Goal: Transaction & Acquisition: Purchase product/service

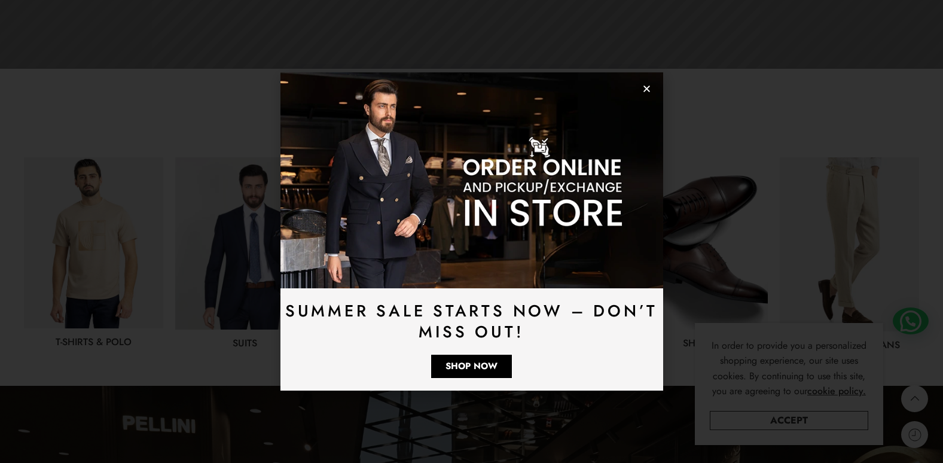
drag, startPoint x: 649, startPoint y: 86, endPoint x: 658, endPoint y: 100, distance: 17.3
click at [649, 86] on use "Close" at bounding box center [647, 89] width 7 height 7
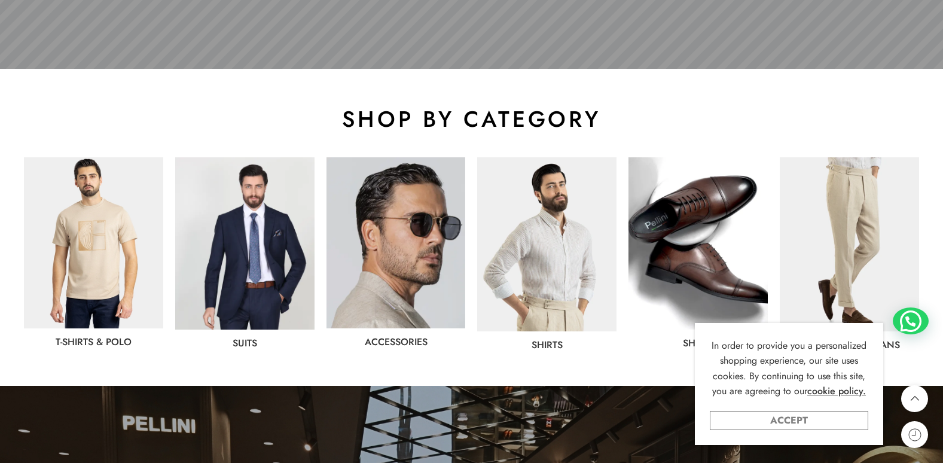
click at [835, 416] on link "Accept" at bounding box center [789, 420] width 158 height 19
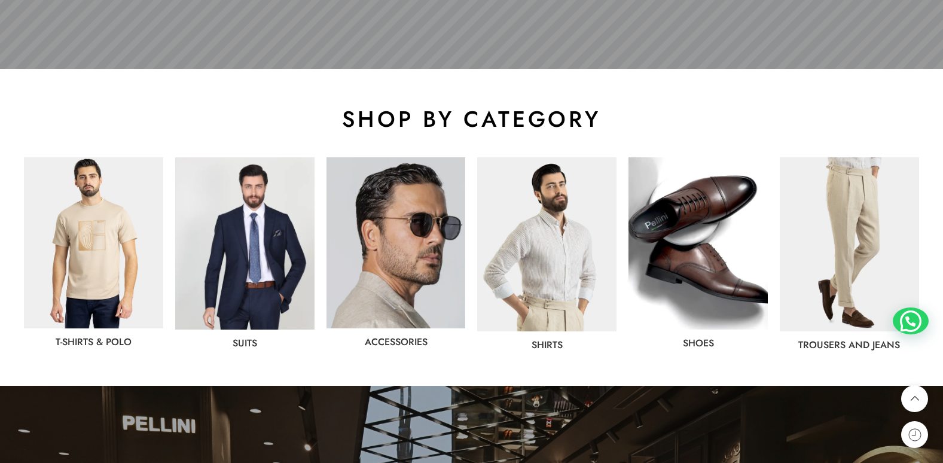
click at [397, 222] on img at bounding box center [396, 242] width 139 height 171
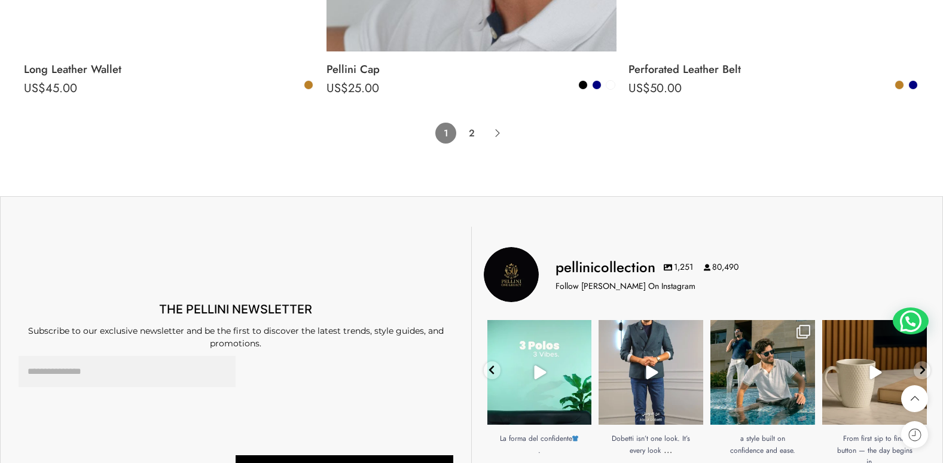
scroll to position [9150, 0]
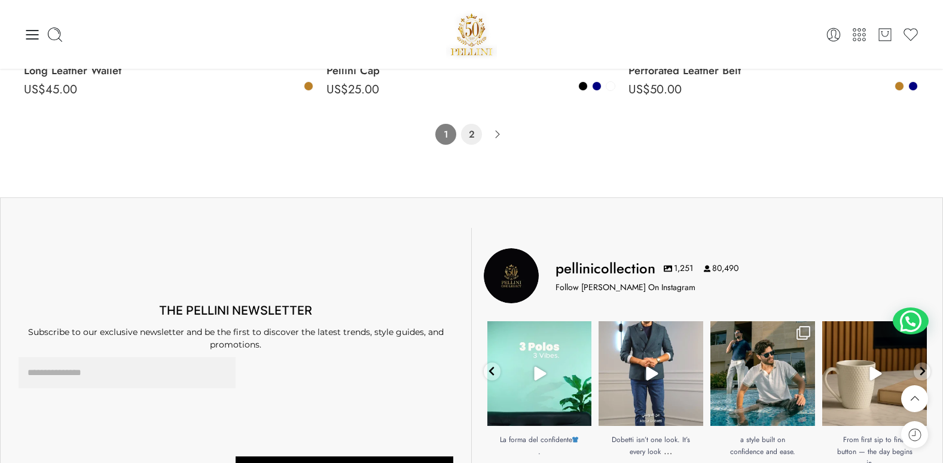
click at [474, 140] on link "2" at bounding box center [471, 134] width 21 height 21
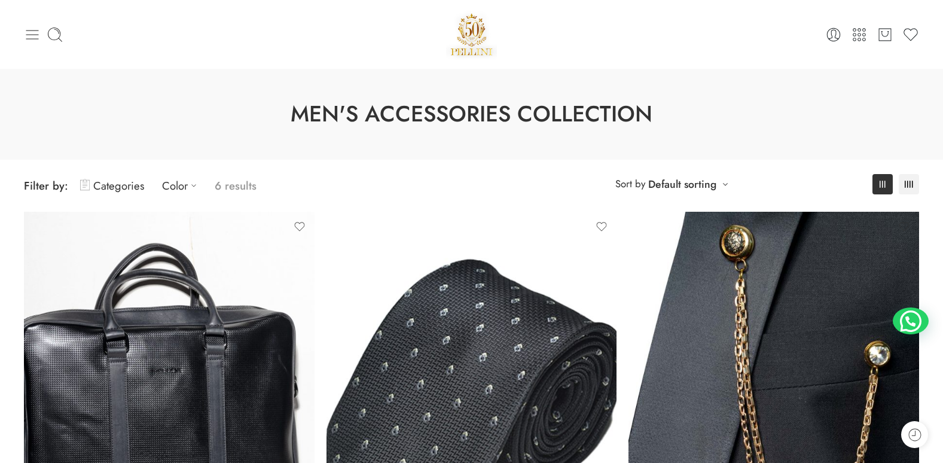
click at [32, 41] on icon at bounding box center [32, 34] width 17 height 17
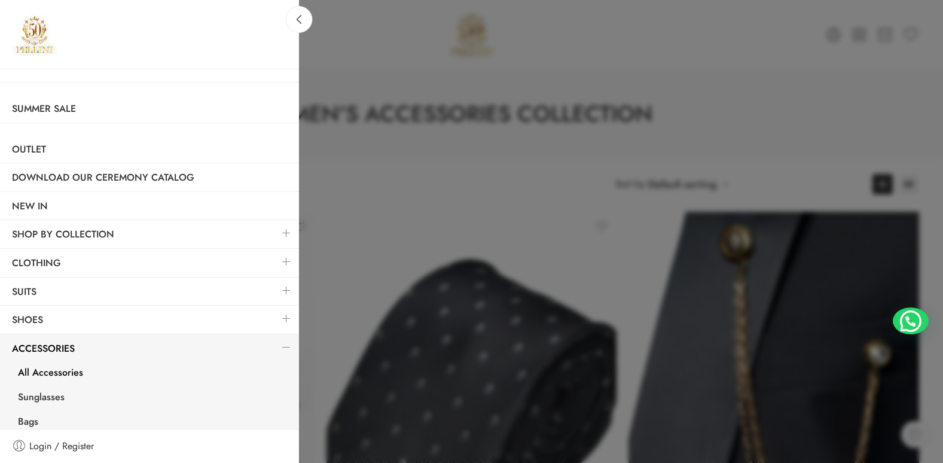
click at [274, 231] on link at bounding box center [286, 233] width 25 height 26
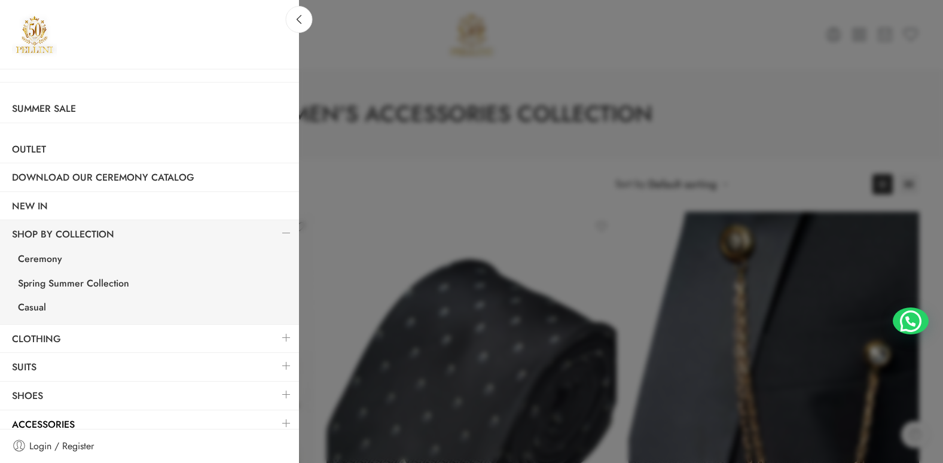
click at [275, 339] on link at bounding box center [286, 338] width 25 height 26
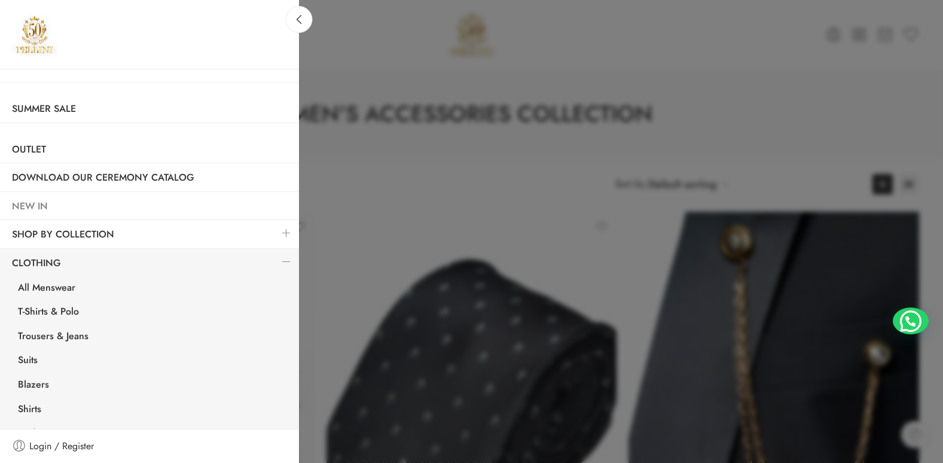
click at [35, 202] on link "NEW IN" at bounding box center [149, 207] width 299 height 28
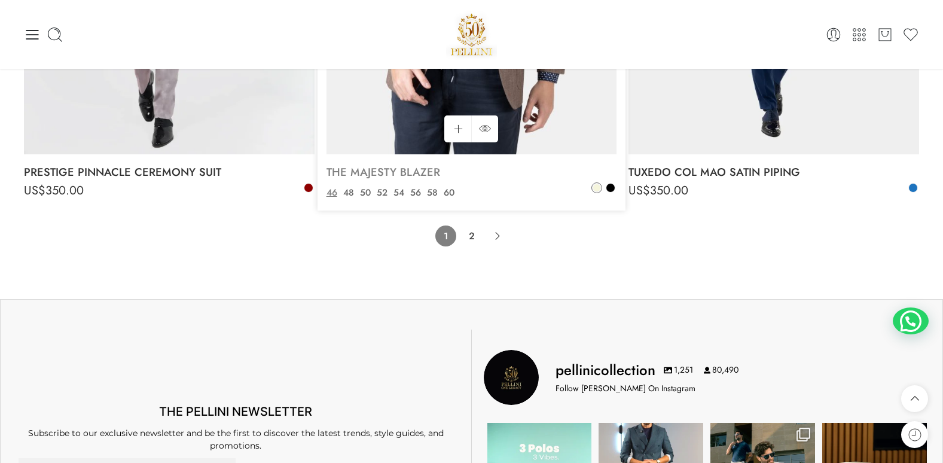
scroll to position [9091, 0]
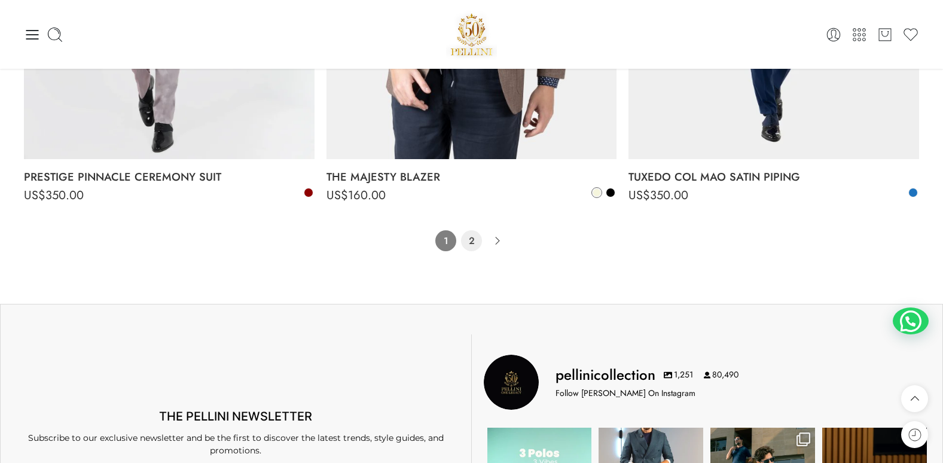
click at [474, 240] on link "2" at bounding box center [471, 240] width 21 height 21
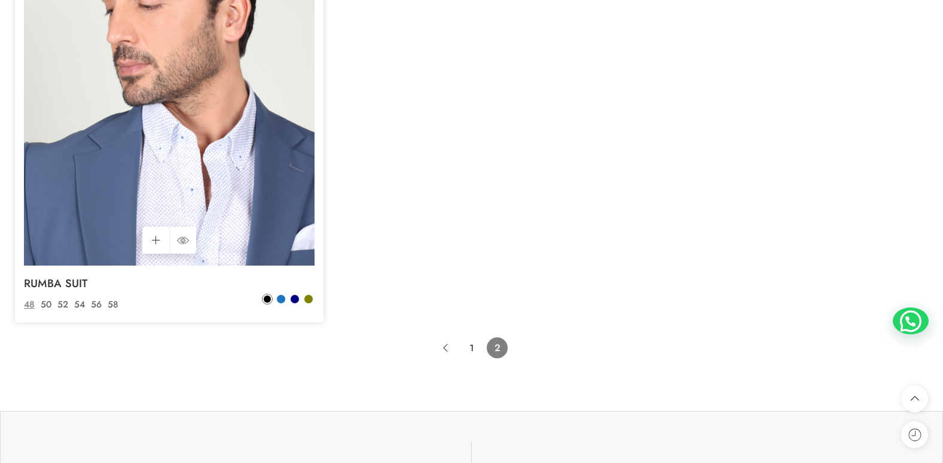
scroll to position [273, 0]
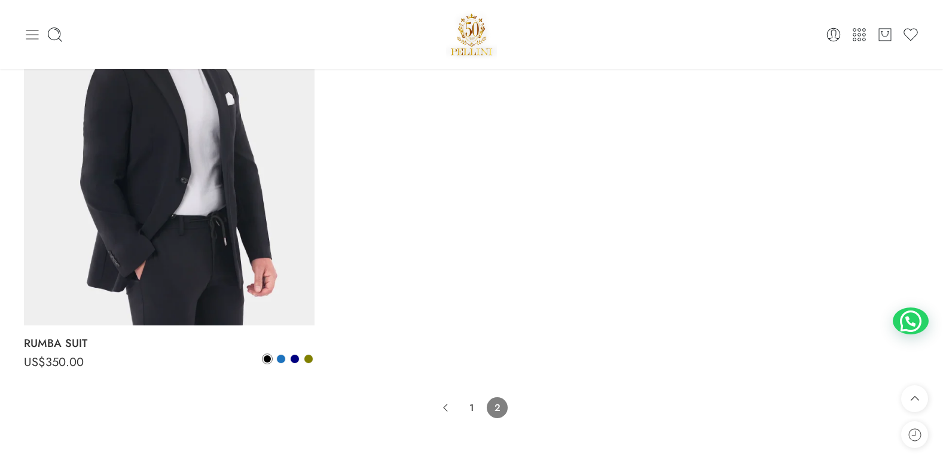
click at [36, 42] on icon at bounding box center [32, 34] width 17 height 17
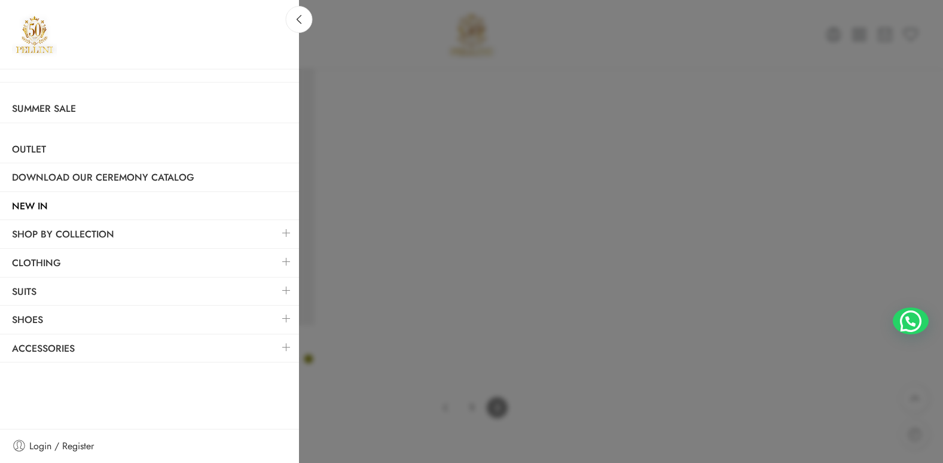
click at [288, 260] on link at bounding box center [286, 262] width 25 height 26
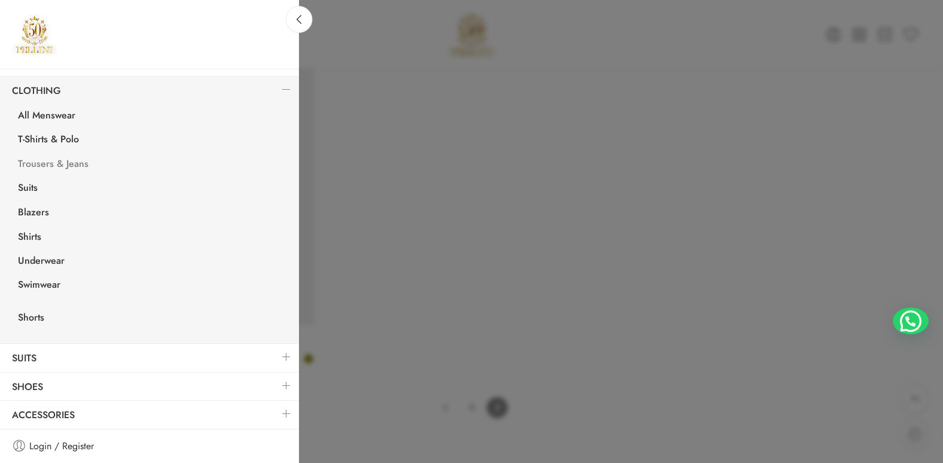
scroll to position [173, 0]
click at [53, 117] on link "All Menswear" at bounding box center [152, 116] width 293 height 25
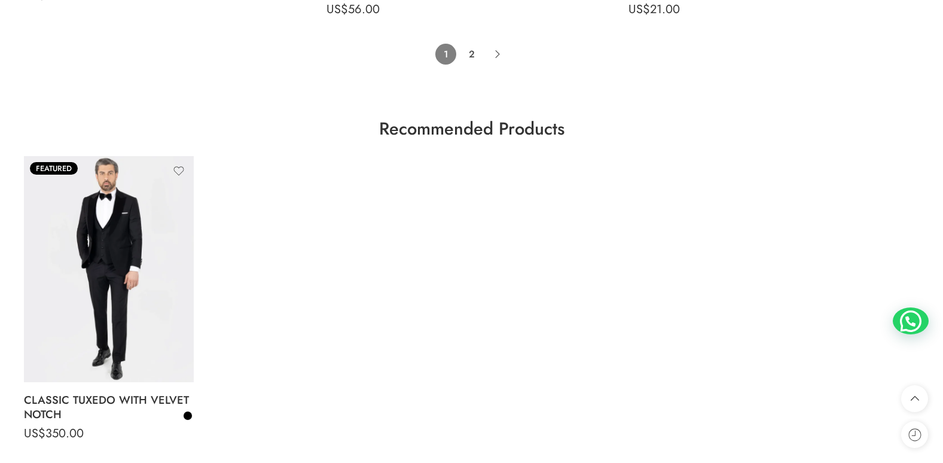
scroll to position [9150, 0]
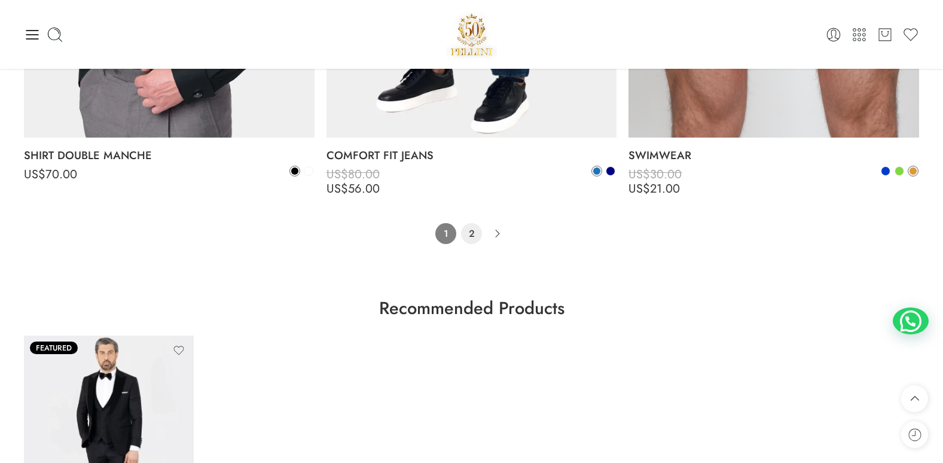
click at [475, 233] on link "2" at bounding box center [471, 233] width 21 height 21
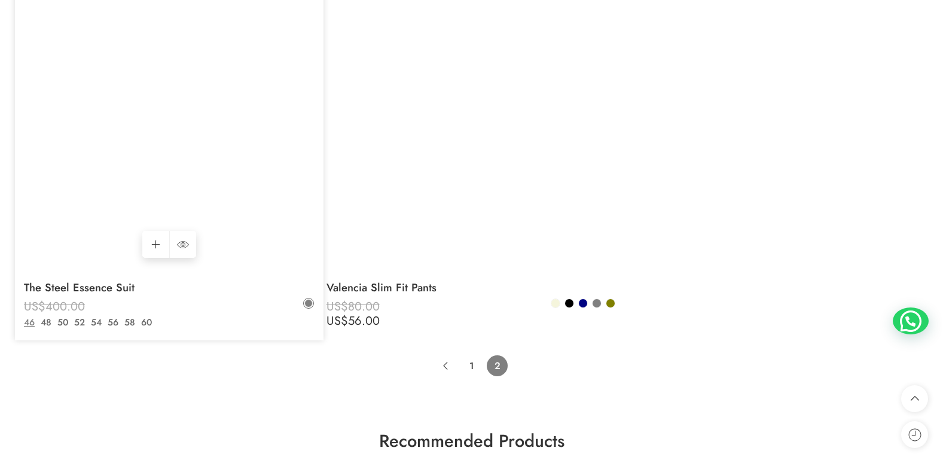
scroll to position [8527, 0]
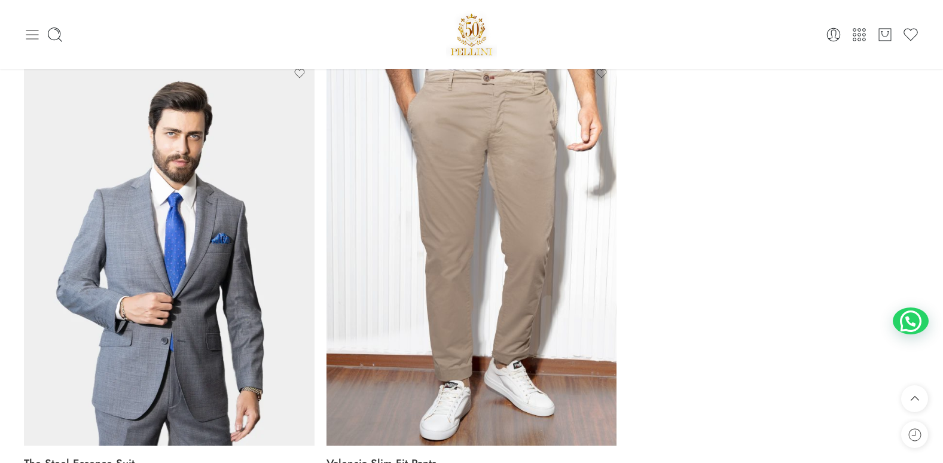
click at [27, 34] on icon at bounding box center [32, 35] width 13 height 10
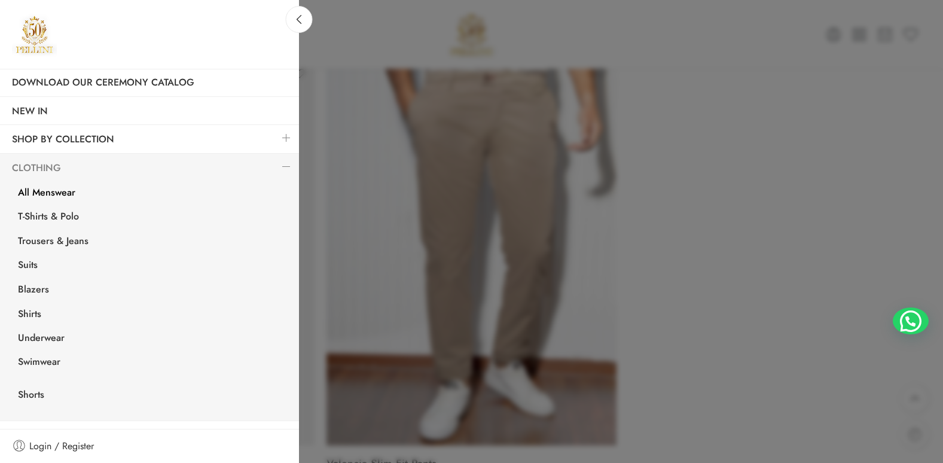
scroll to position [173, 0]
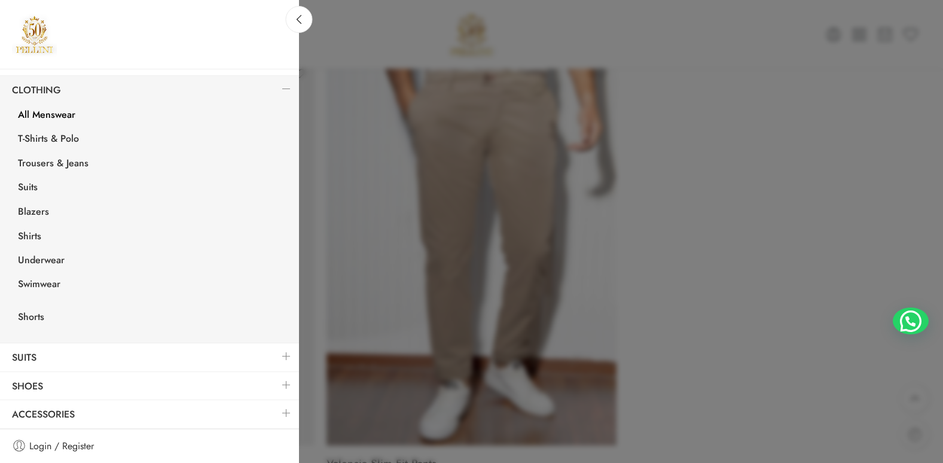
click at [275, 411] on link at bounding box center [286, 413] width 25 height 26
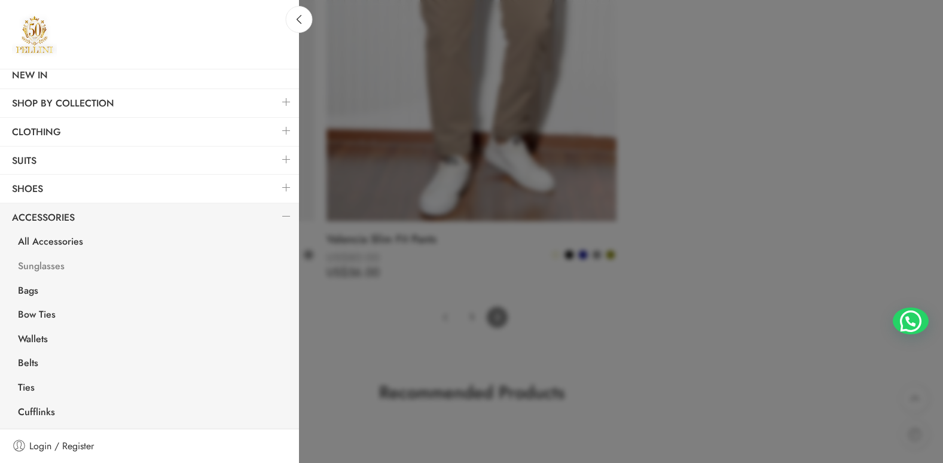
scroll to position [8766, 0]
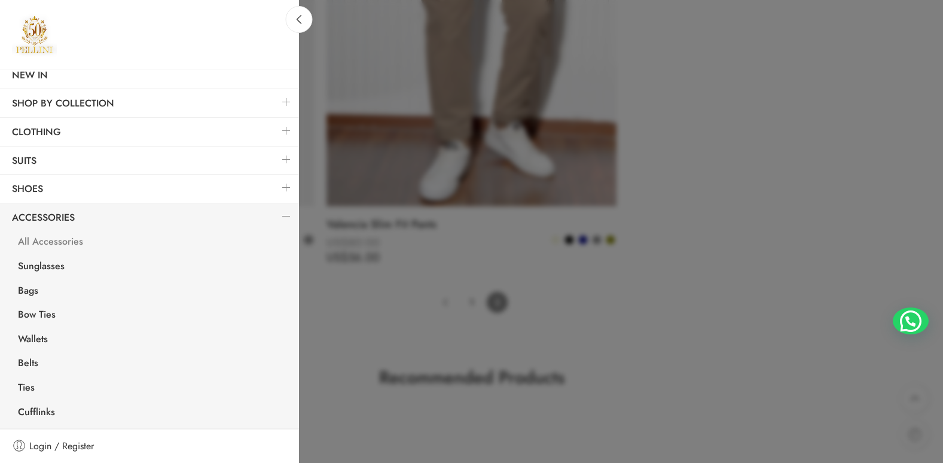
click at [33, 241] on link "All Accessories" at bounding box center [152, 243] width 293 height 25
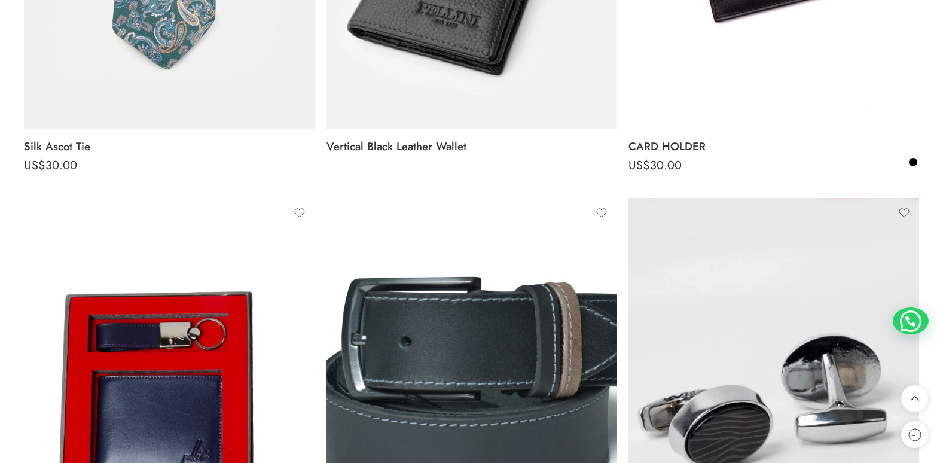
scroll to position [1734, 0]
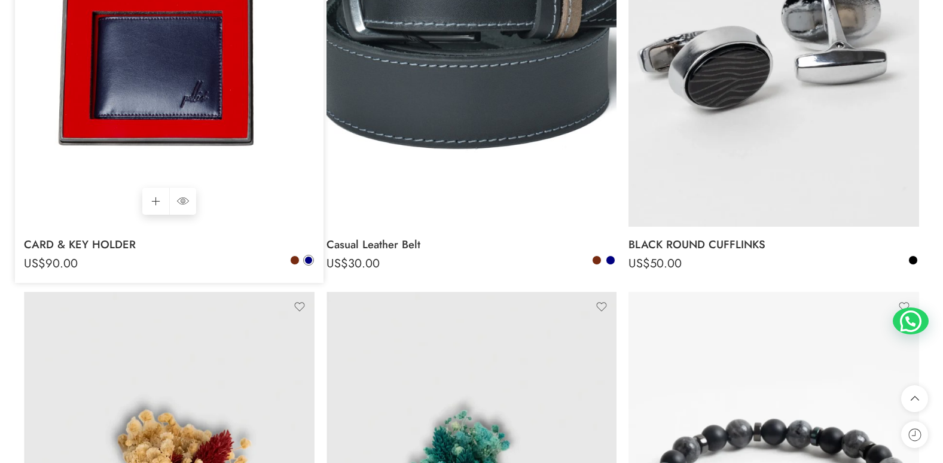
click at [133, 127] on img at bounding box center [169, 33] width 291 height 388
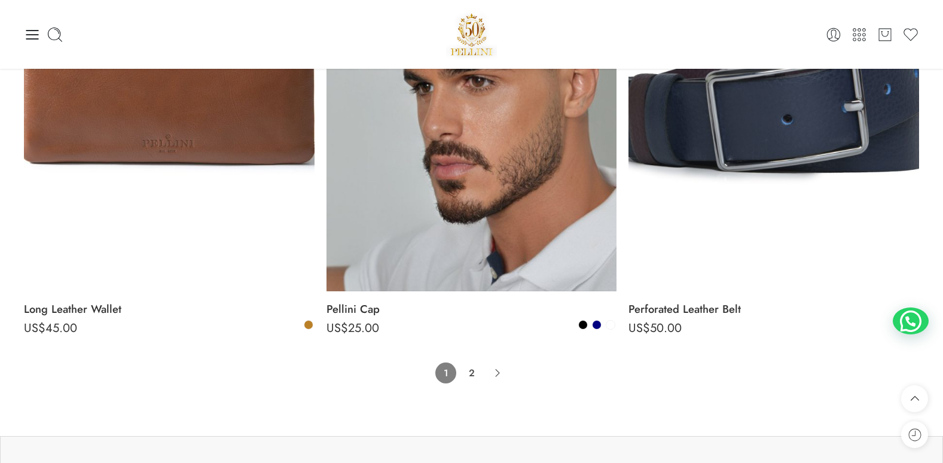
scroll to position [8911, 0]
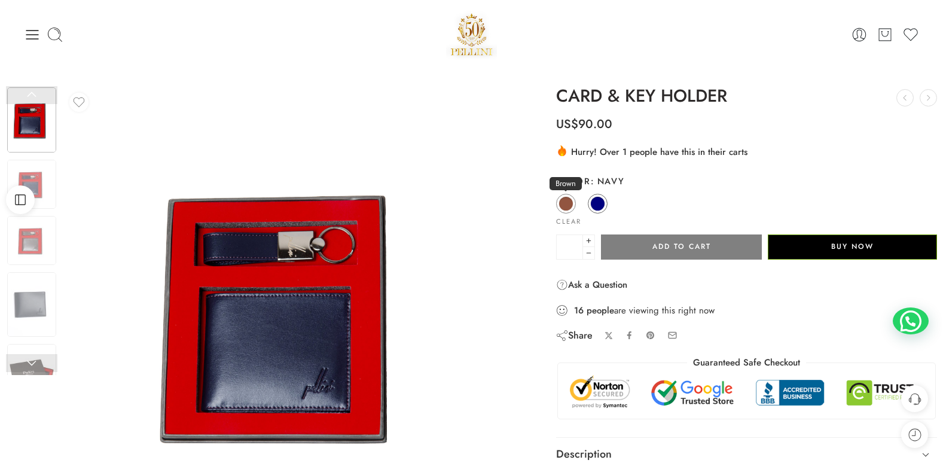
click at [565, 197] on span at bounding box center [566, 204] width 14 height 14
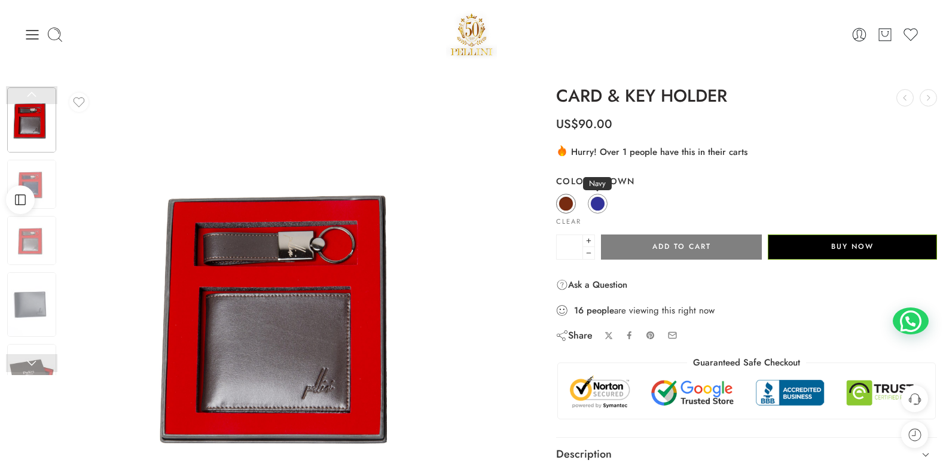
click at [600, 202] on span at bounding box center [597, 203] width 15 height 15
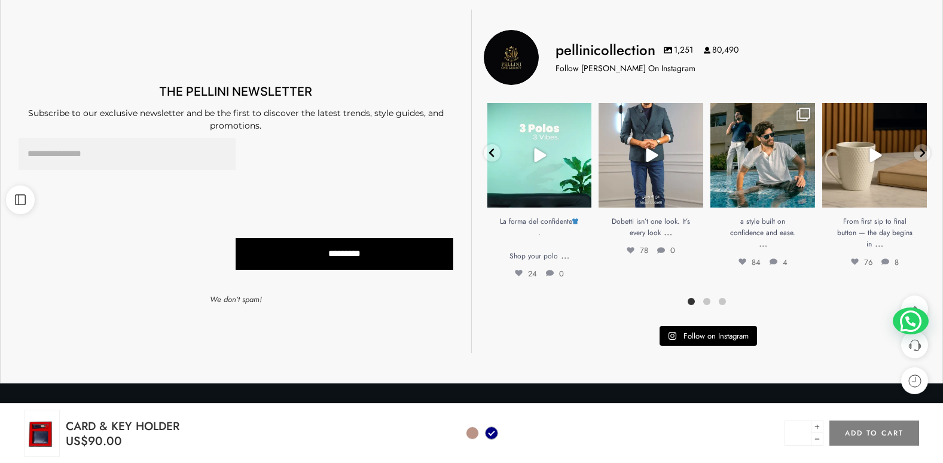
scroll to position [538, 0]
